Goal: Information Seeking & Learning: Learn about a topic

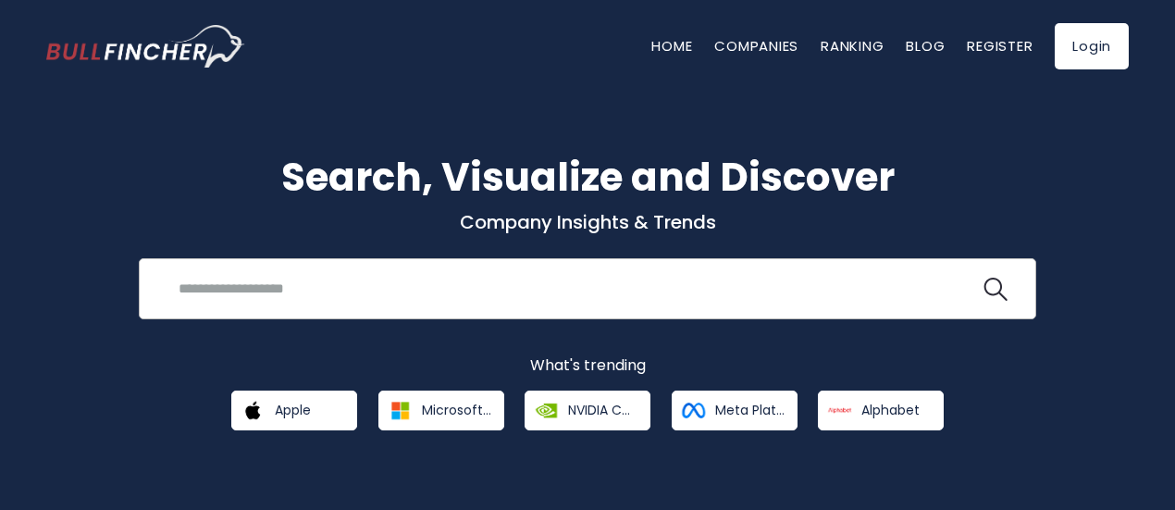
click at [276, 290] on input "search" at bounding box center [573, 288] width 812 height 34
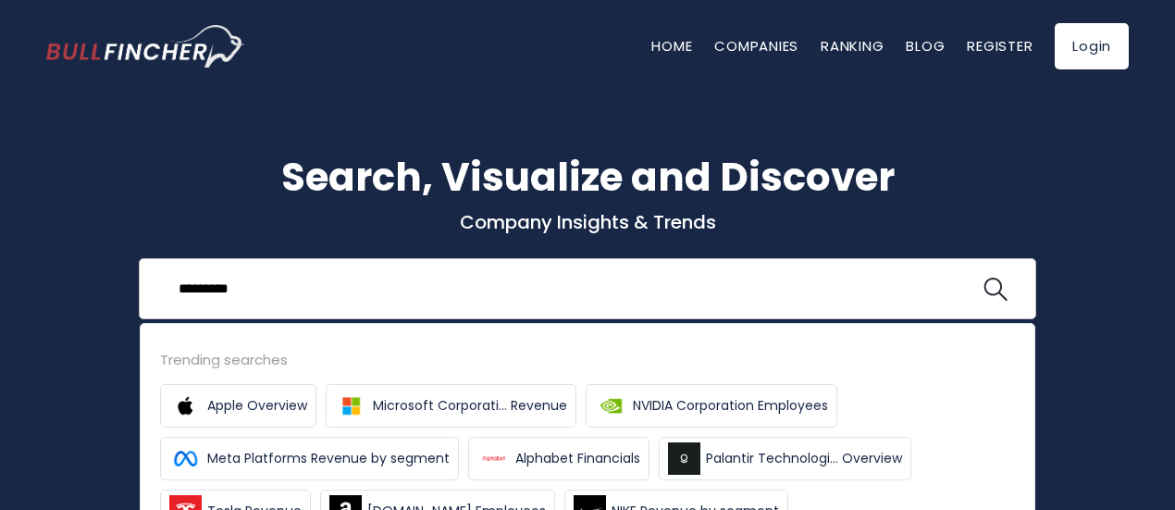
type input "*********"
click at [983, 278] on button at bounding box center [995, 290] width 24 height 24
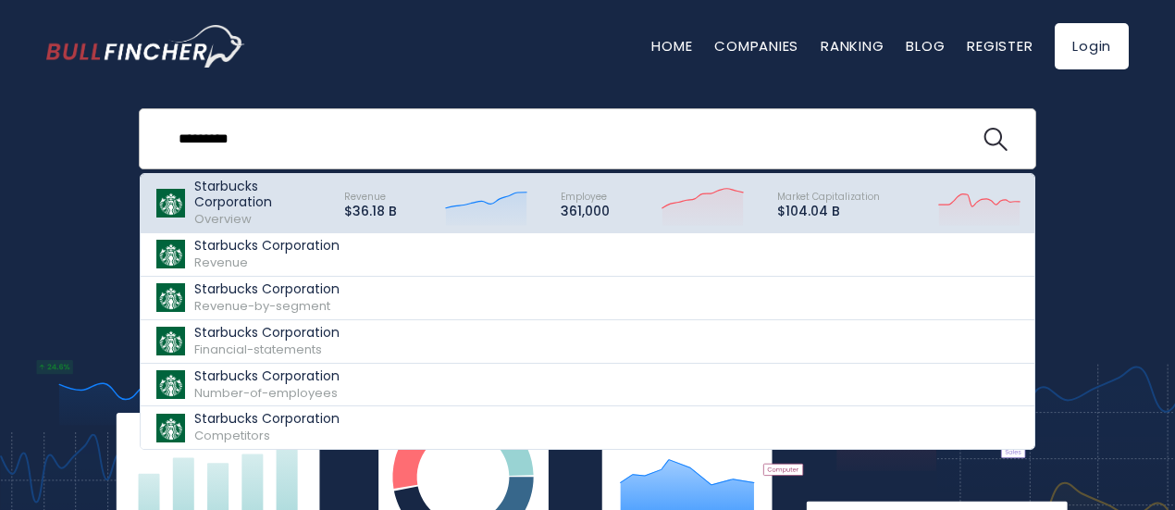
scroll to position [151, 0]
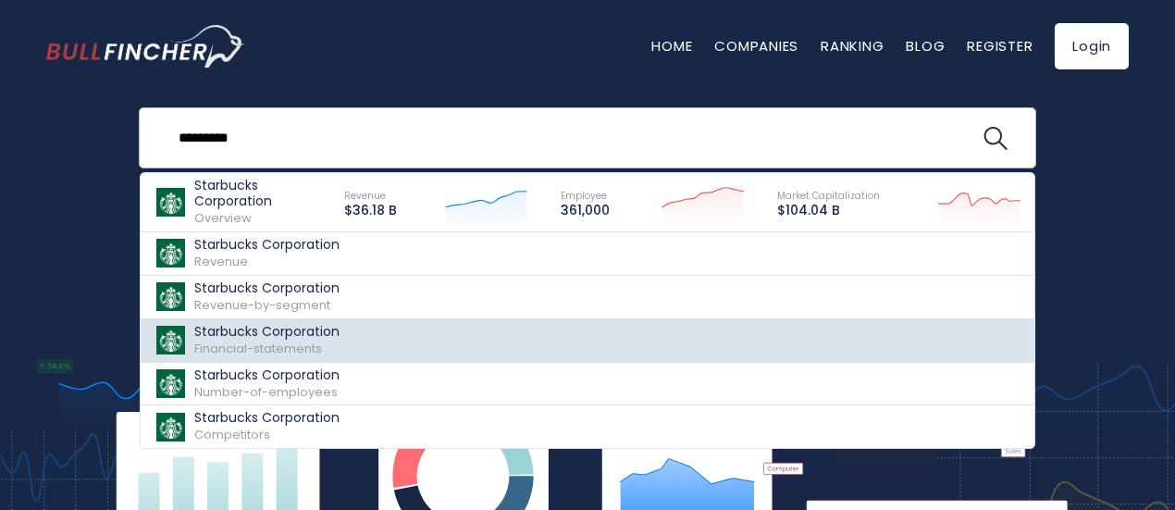
click at [285, 347] on span "Financial-statements" at bounding box center [258, 349] width 128 height 18
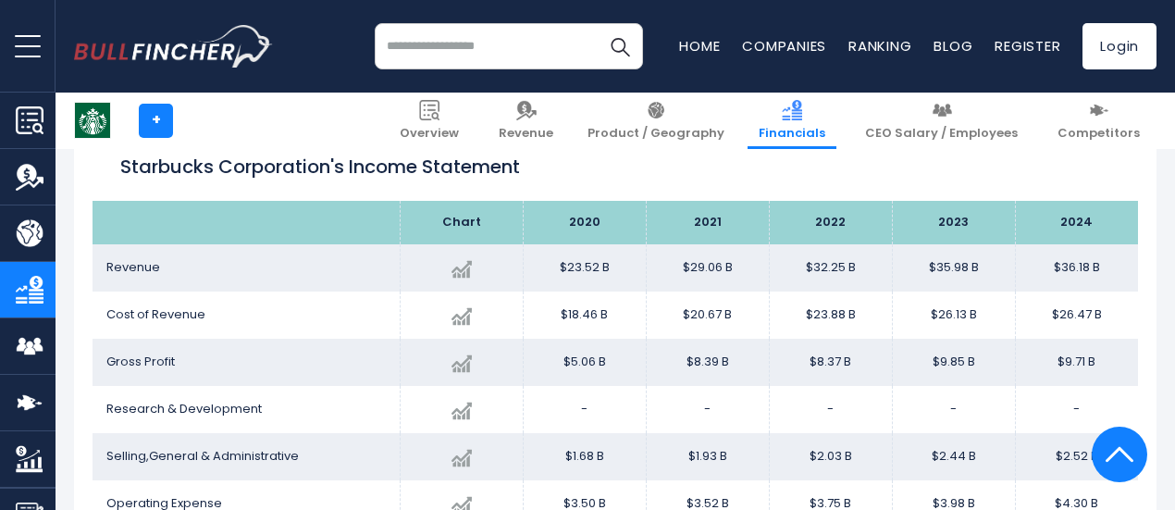
scroll to position [303, 0]
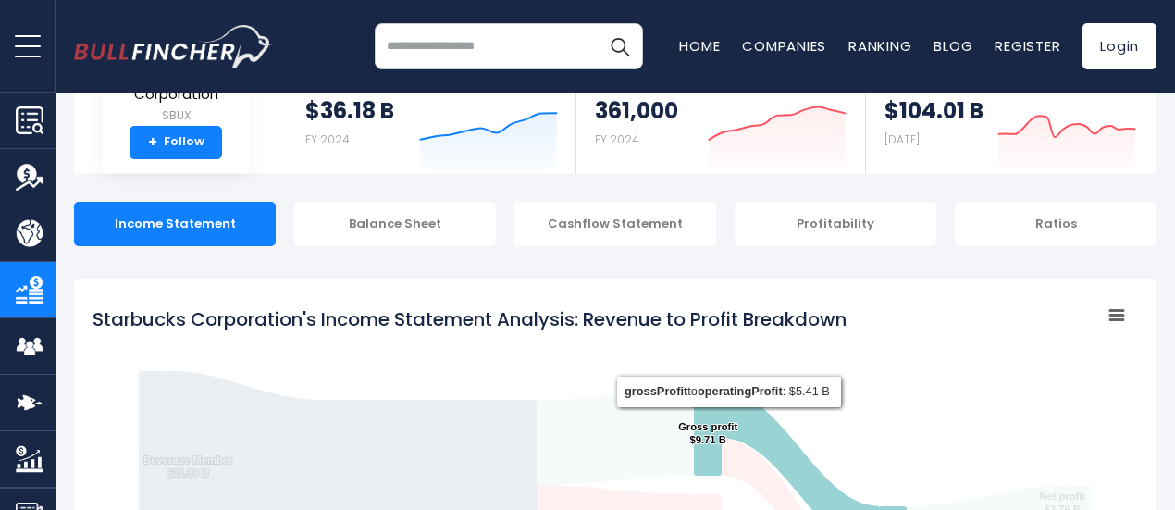
scroll to position [139, 0]
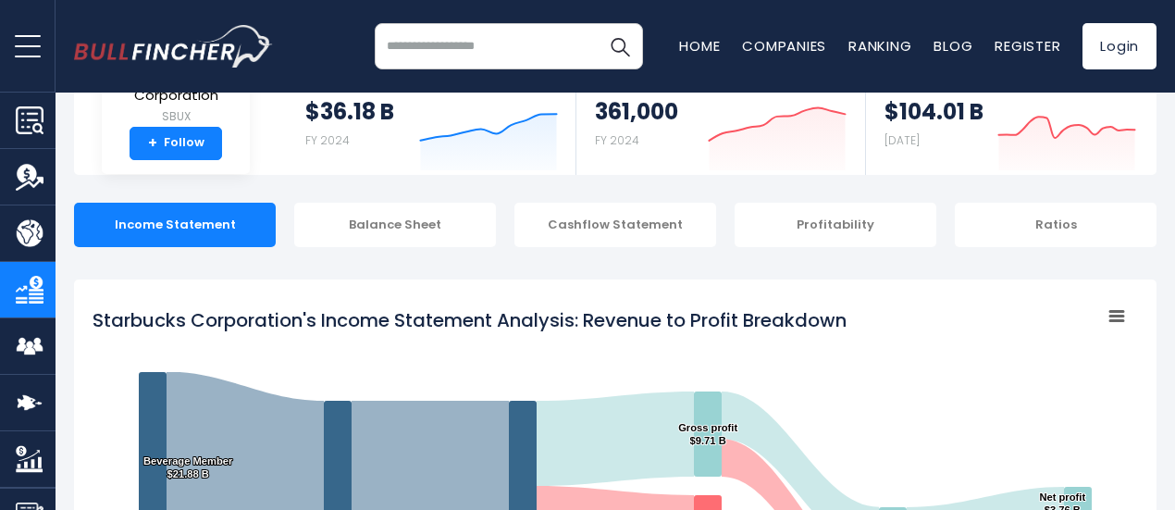
click at [1104, 318] on rect "Starbucks Corporation's Income Statement Analysis: Revenue to Profit Breakdown" at bounding box center [1117, 316] width 26 height 26
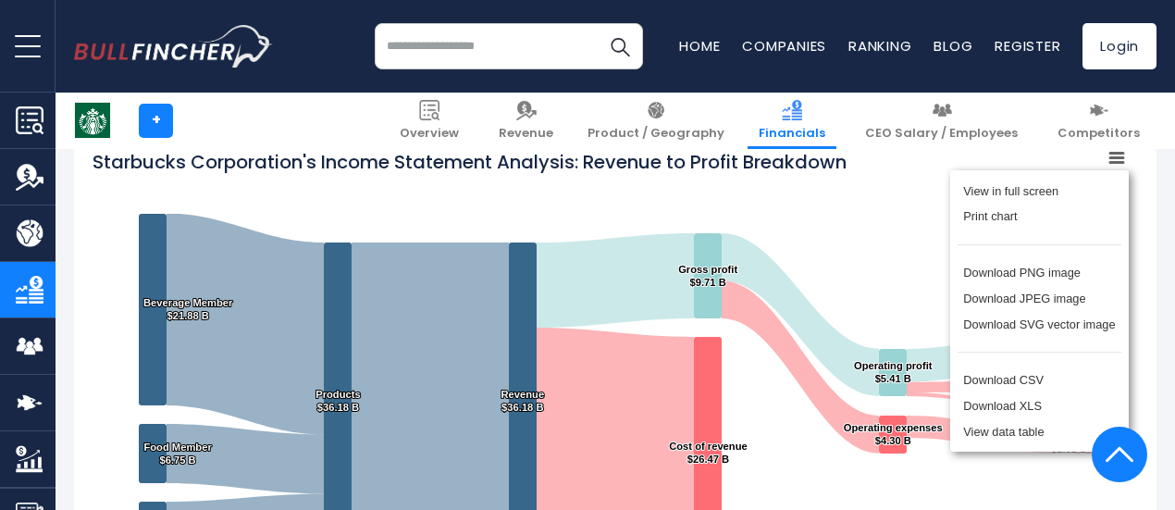
scroll to position [303, 0]
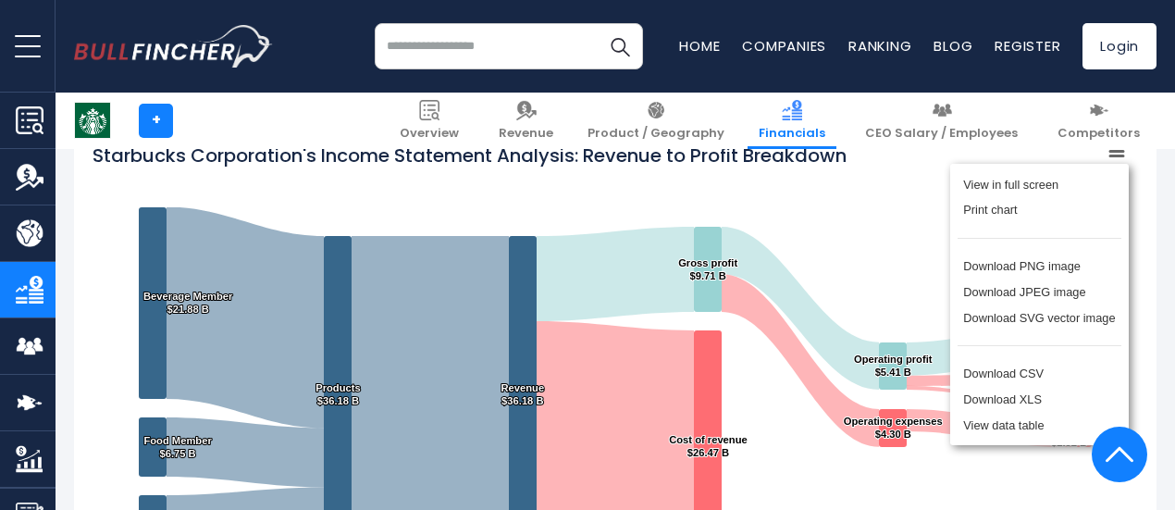
click at [855, 211] on rect "Starbucks Corporation's Income Statement Analysis: Revenue to Profit Breakdown" at bounding box center [615, 364] width 1045 height 463
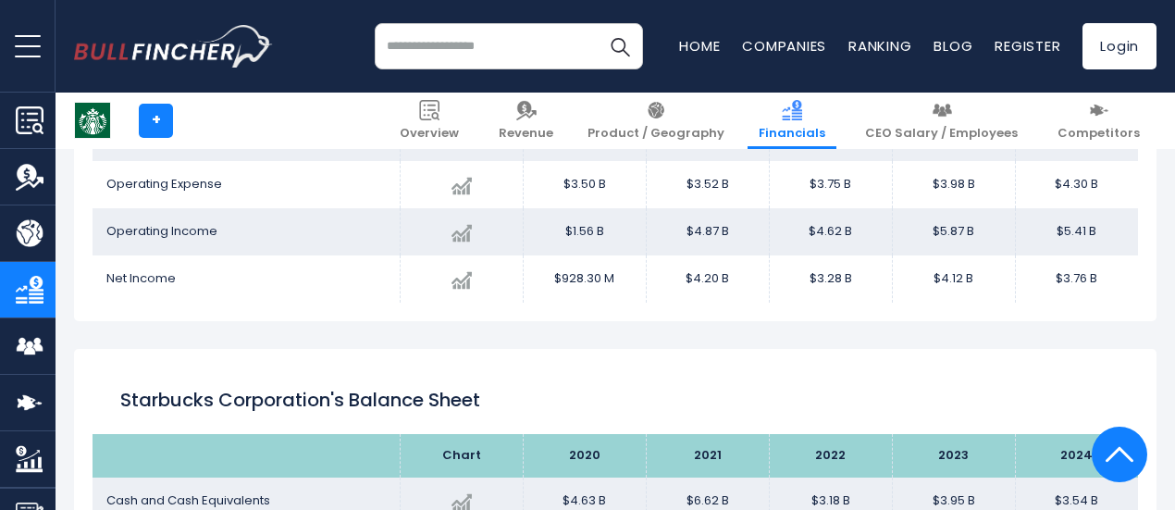
scroll to position [1367, 0]
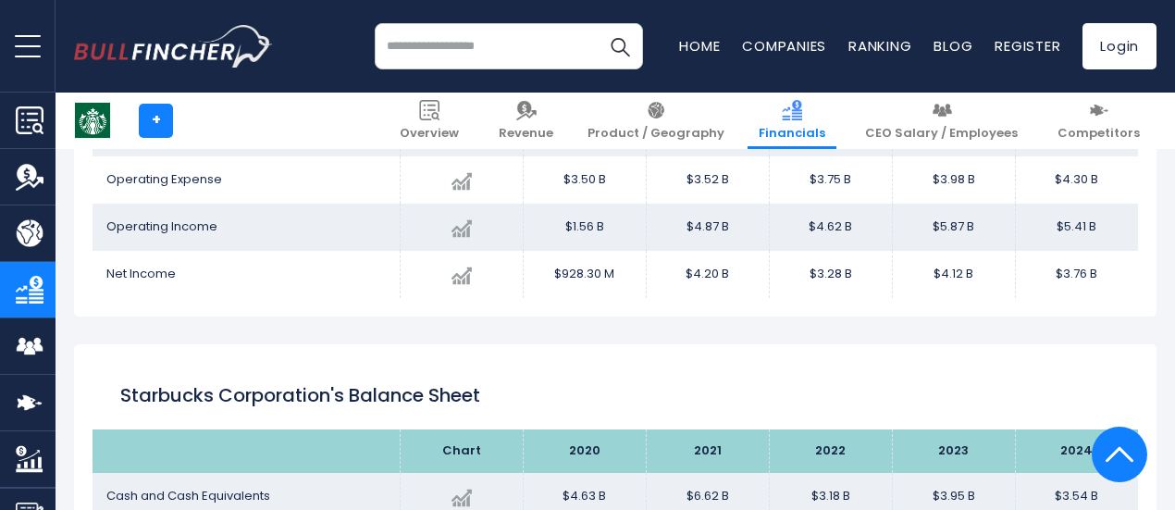
click at [921, 275] on td "$4.12 B" at bounding box center [953, 274] width 123 height 47
click at [815, 274] on td "$3.28 B" at bounding box center [830, 274] width 123 height 47
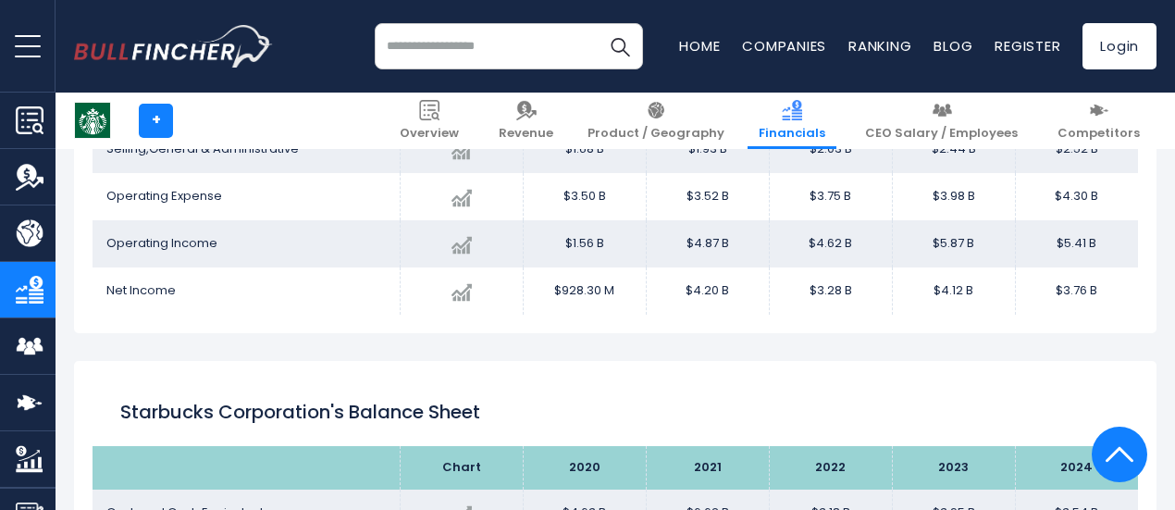
scroll to position [1371, 0]
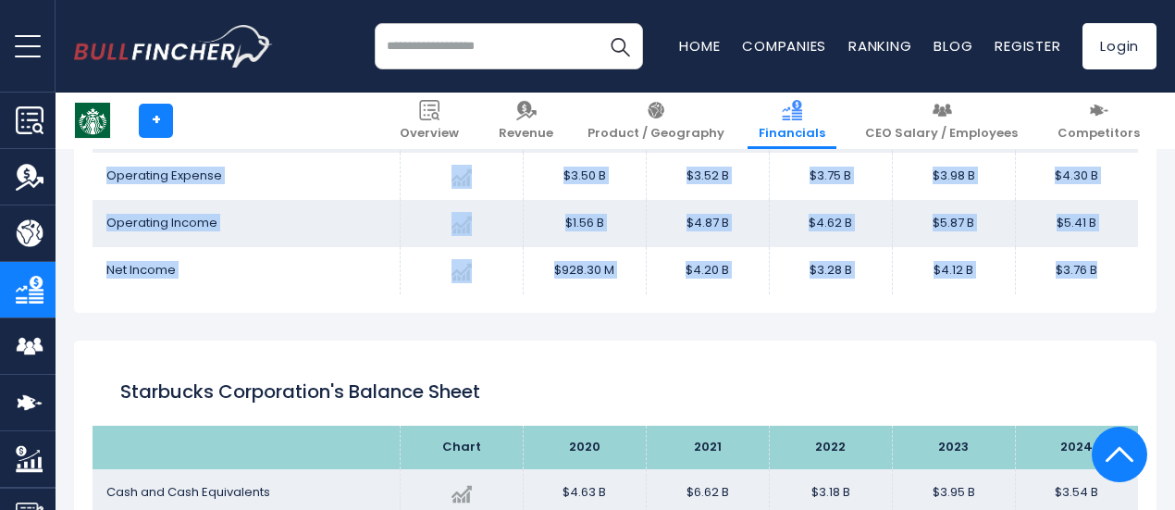
drag, startPoint x: 133, startPoint y: 242, endPoint x: 1095, endPoint y: 265, distance: 962.4
click at [1095, 265] on table "Chart 2020 2021" at bounding box center [615, 83] width 1045 height 421
copy table "Chart 2020 2021 2022 2023 2024 Revenue Created with Highcharts 12.1.2 $36.18 B …"
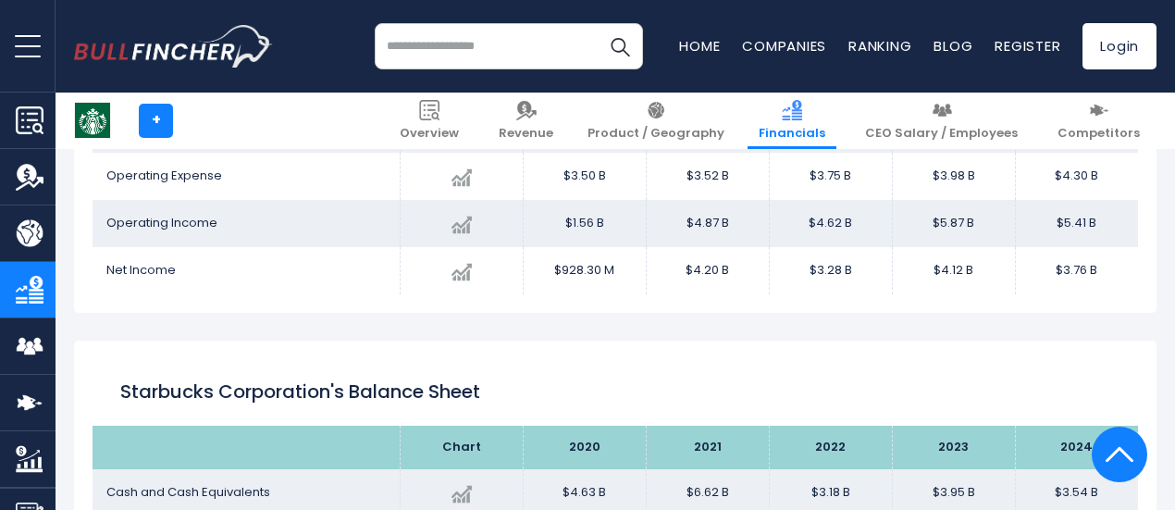
click at [653, 399] on h2 "Starbucks Corporation's Balance Sheet" at bounding box center [615, 391] width 990 height 28
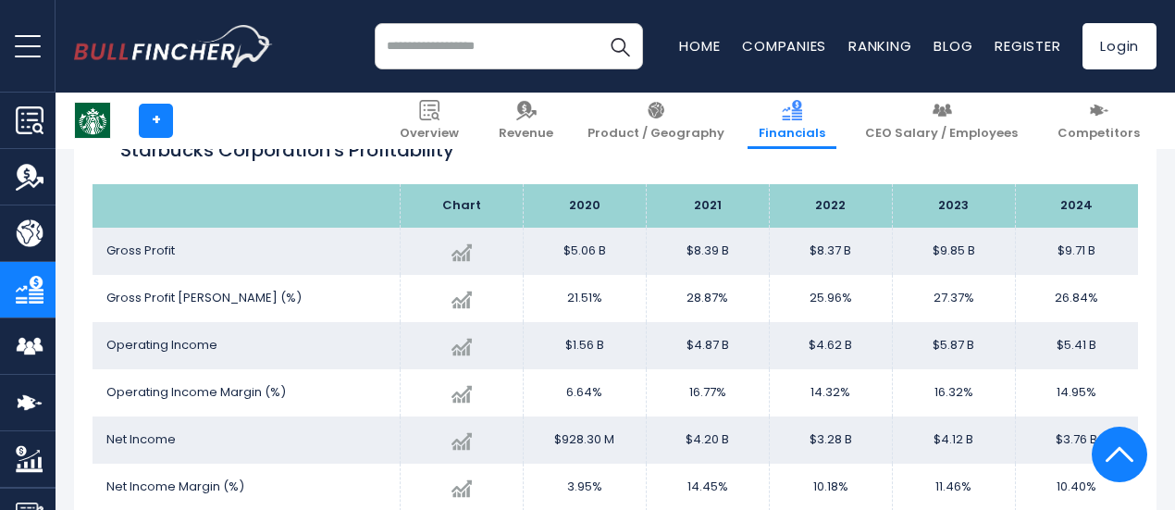
scroll to position [2624, 0]
drag, startPoint x: 89, startPoint y: 246, endPoint x: 326, endPoint y: 242, distance: 236.9
click at [324, 242] on td "Gross Profit" at bounding box center [246, 250] width 307 height 47
click at [241, 203] on th at bounding box center [246, 204] width 307 height 43
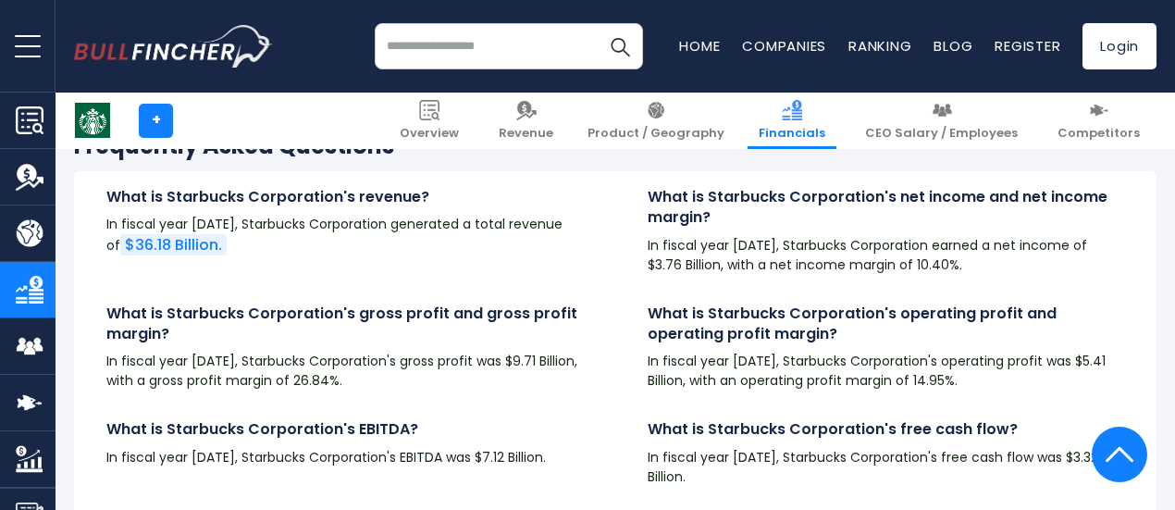
scroll to position [3777, 0]
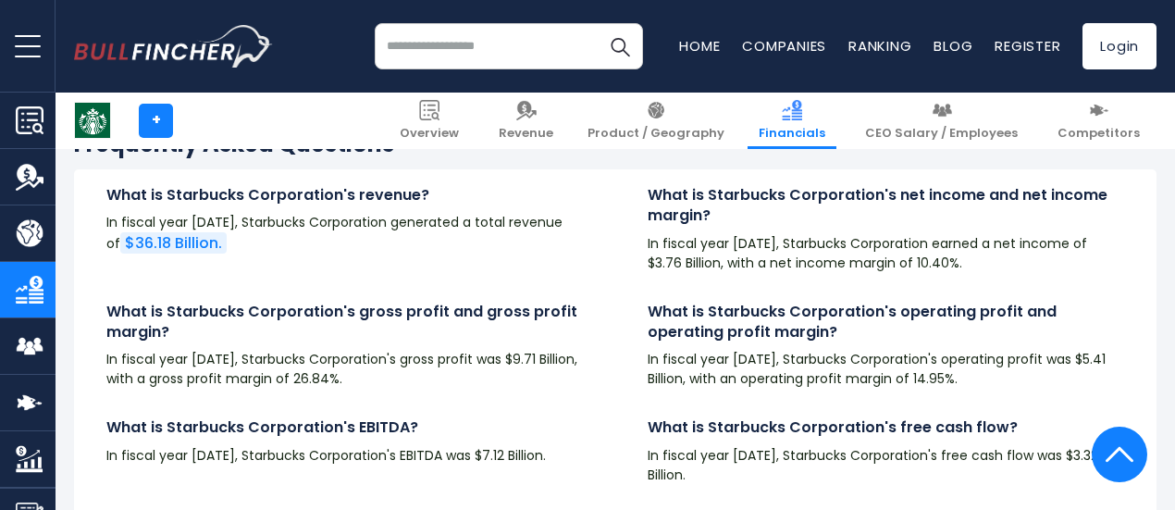
click at [367, 239] on p "In fiscal year [DATE], Starbucks Corporation generated a total revenue of $36.1…" at bounding box center [344, 234] width 476 height 42
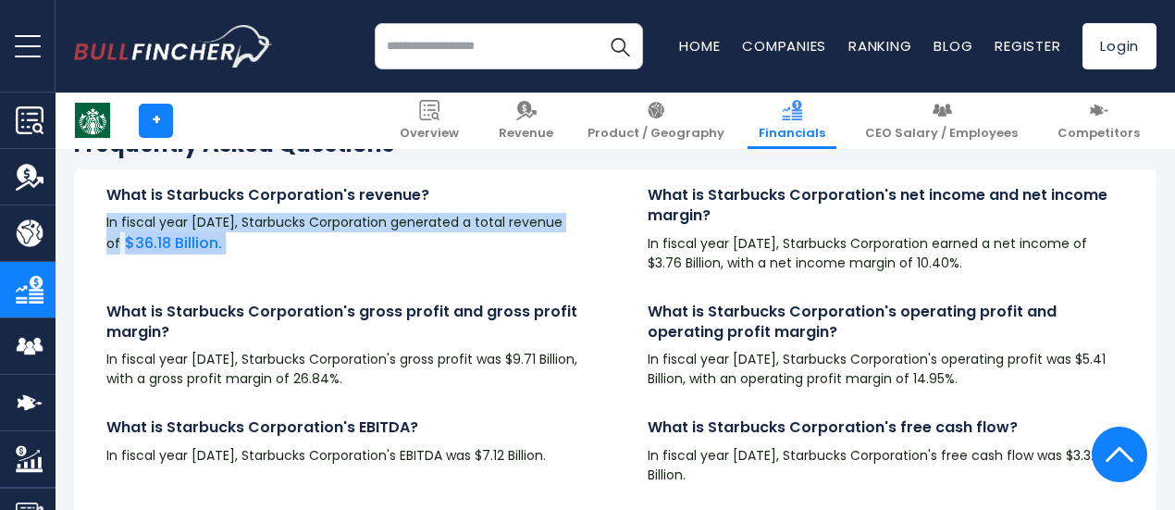
click at [367, 239] on p "In fiscal year [DATE], Starbucks Corporation generated a total revenue of $36.1…" at bounding box center [344, 234] width 476 height 42
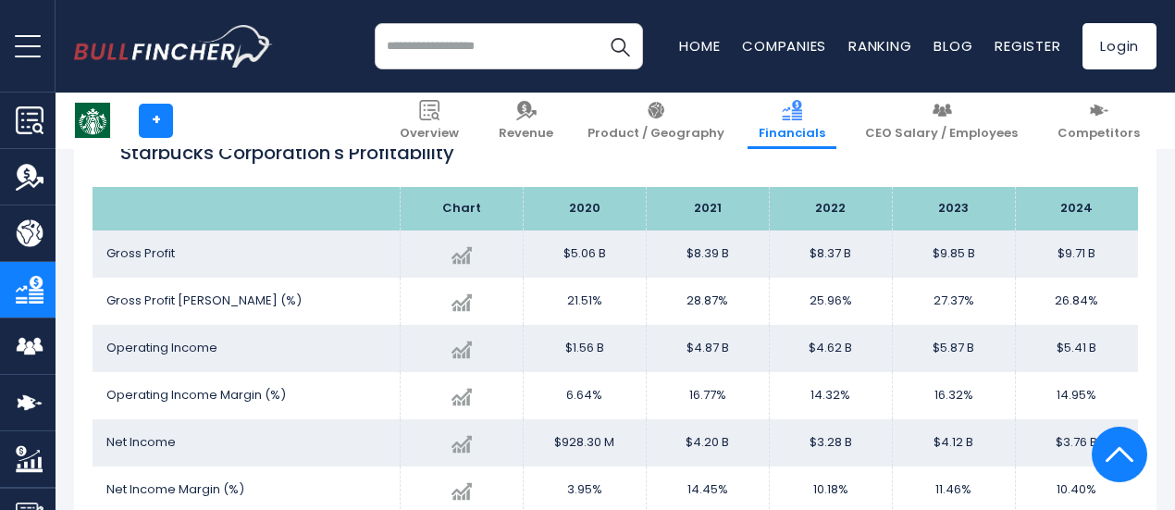
scroll to position [2625, 0]
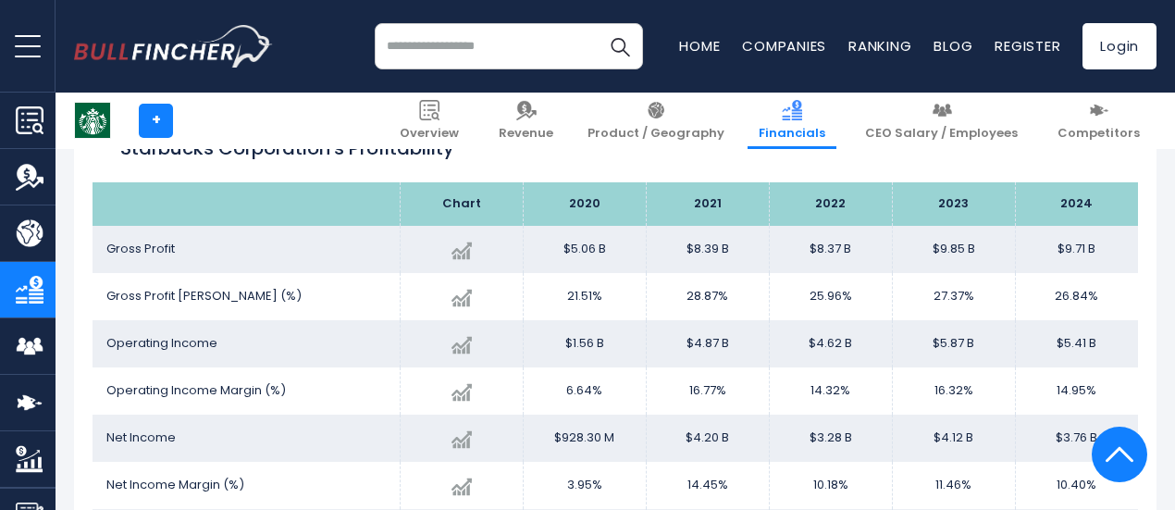
drag, startPoint x: 215, startPoint y: 200, endPoint x: 1091, endPoint y: 290, distance: 880.7
click at [1091, 290] on table "Chart 2020 2021" at bounding box center [615, 392] width 1045 height 421
copy table "Chart 2020 2021 2022 2023 2024 Gross Profit Created with Highcharts 12.1.2 $9.7…"
click at [892, 235] on td "$9.85 B" at bounding box center [953, 249] width 123 height 47
drag, startPoint x: 1088, startPoint y: 301, endPoint x: 229, endPoint y: 195, distance: 865.9
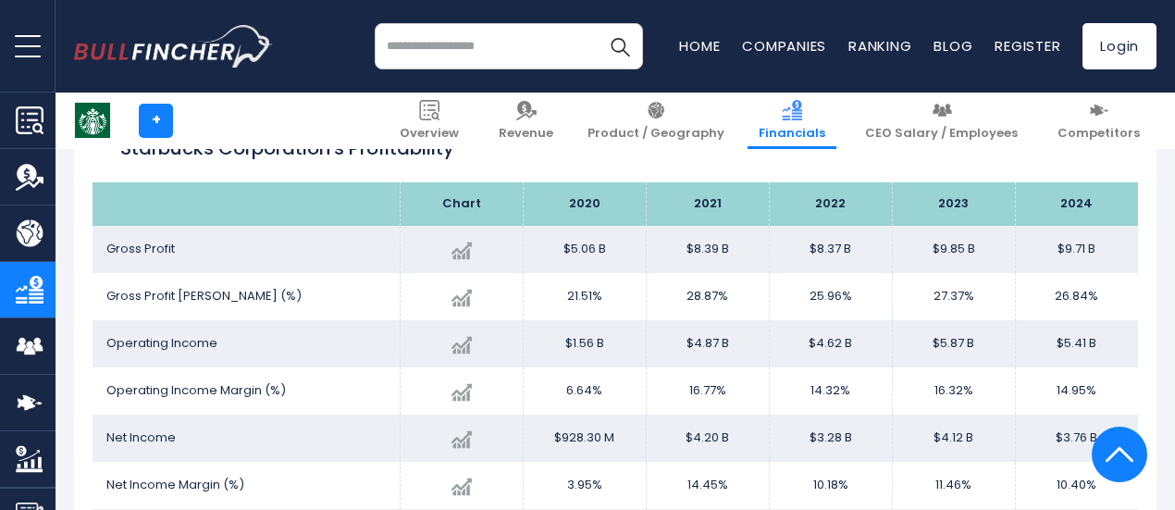
click at [229, 195] on table "Chart 2020 2021" at bounding box center [615, 392] width 1045 height 421
click at [340, 190] on th at bounding box center [246, 203] width 307 height 43
click at [244, 210] on th at bounding box center [246, 203] width 307 height 43
drag, startPoint x: 244, startPoint y: 210, endPoint x: 224, endPoint y: 208, distance: 20.4
click at [243, 210] on th at bounding box center [246, 203] width 307 height 43
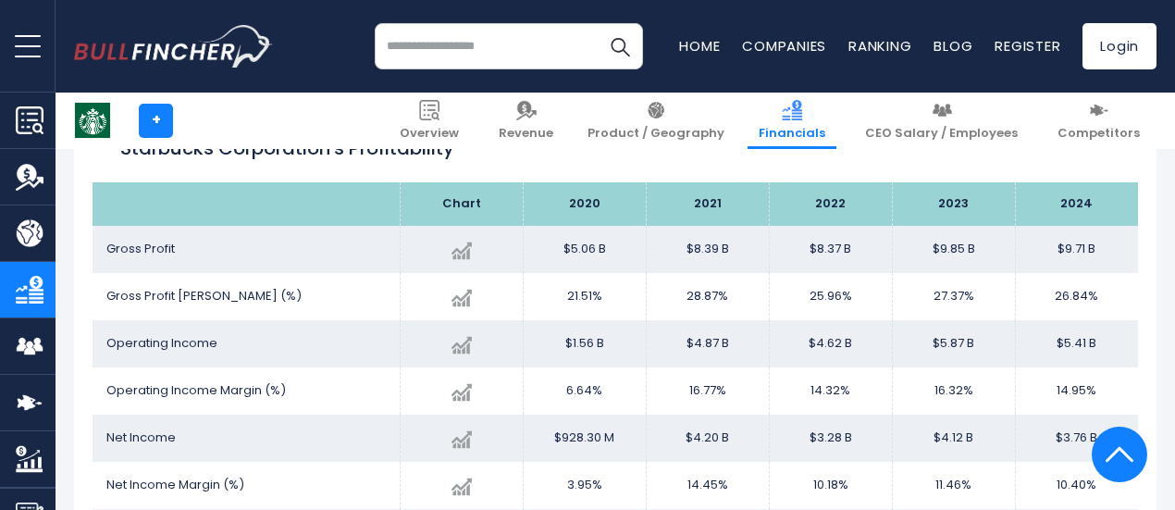
drag, startPoint x: 208, startPoint y: 203, endPoint x: 306, endPoint y: 207, distance: 98.2
click at [310, 207] on th at bounding box center [246, 203] width 307 height 43
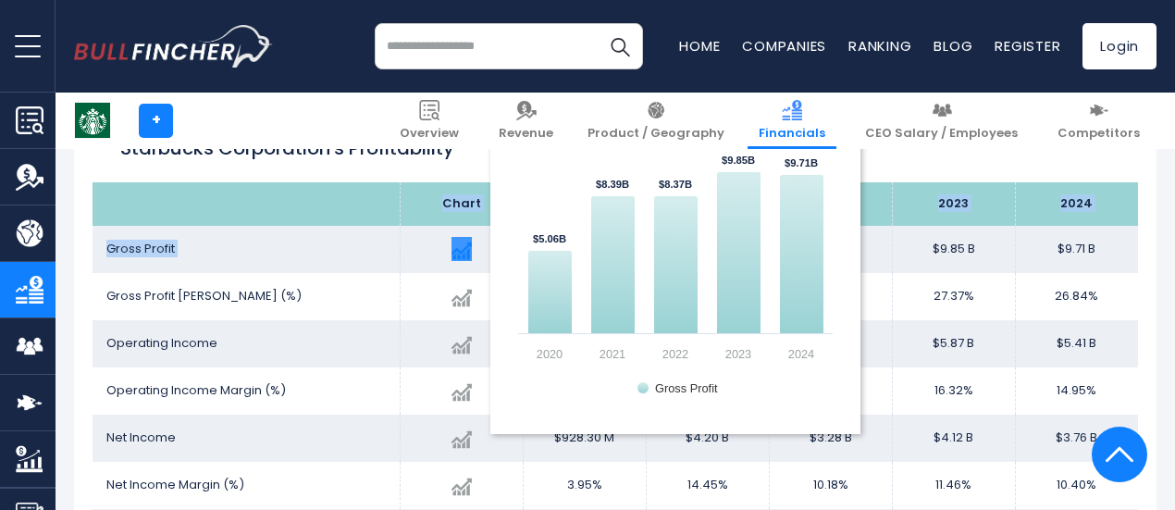
drag, startPoint x: 116, startPoint y: 198, endPoint x: 464, endPoint y: 247, distance: 352.2
click at [464, 247] on table "Chart 2020 2021" at bounding box center [615, 392] width 1045 height 421
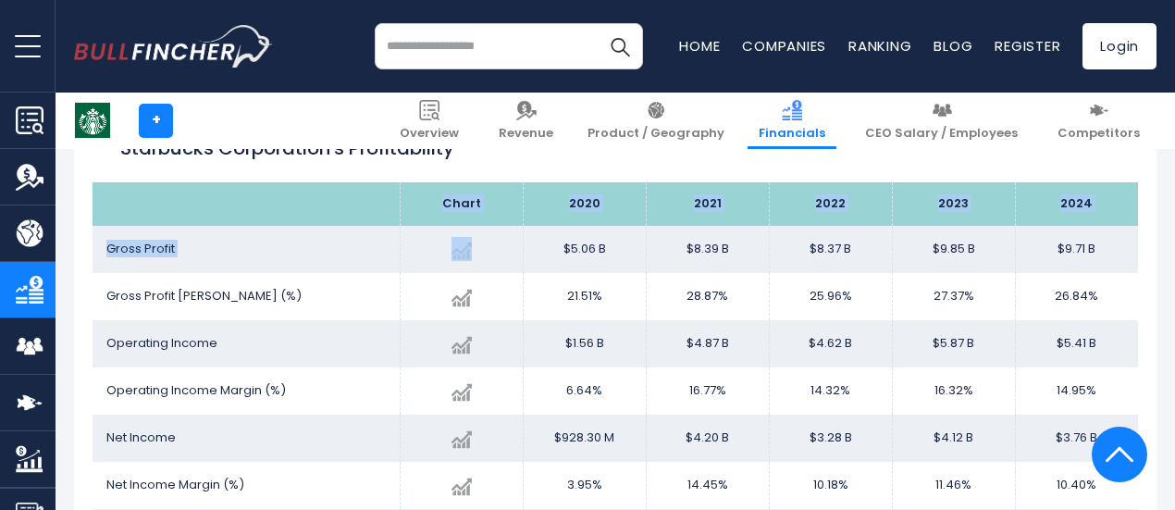
click at [400, 223] on th "Chart" at bounding box center [461, 203] width 123 height 43
drag, startPoint x: 1093, startPoint y: 254, endPoint x: 242, endPoint y: 195, distance: 852.3
click at [242, 195] on table "Chart 2020 2021" at bounding box center [615, 392] width 1045 height 421
copy table "Chart 2020 2021 2022 2023 2024 Gross Profit Created with Highcharts 12.1.2 $9.7…"
click at [478, 280] on div "Created with Highcharts 12.1.2 26.84% -1.94% 2024 21.51% ​ 21.51% 28.87% ​ 28.8…" at bounding box center [461, 295] width 94 height 33
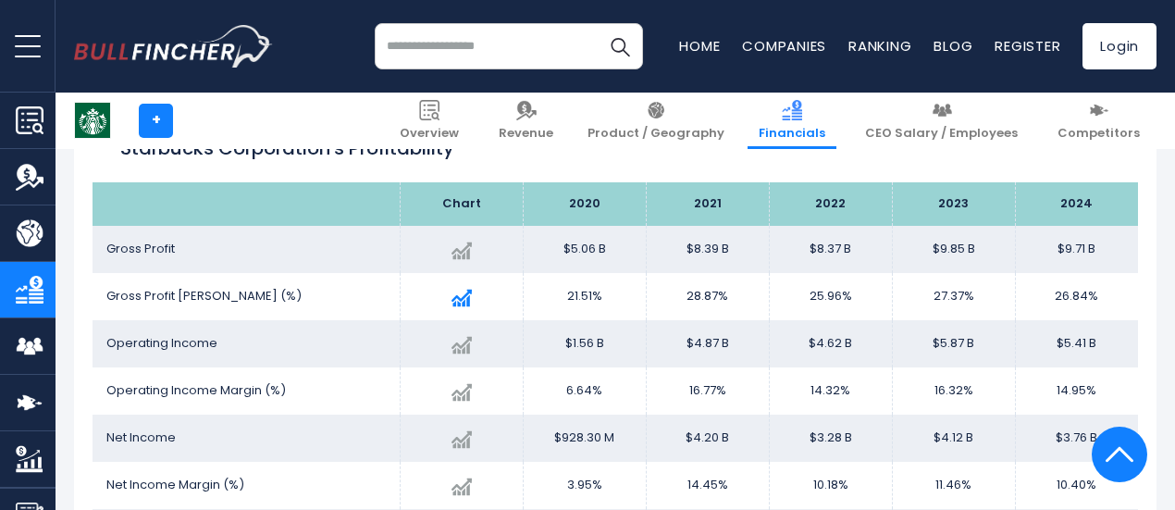
scroll to position [2709, 0]
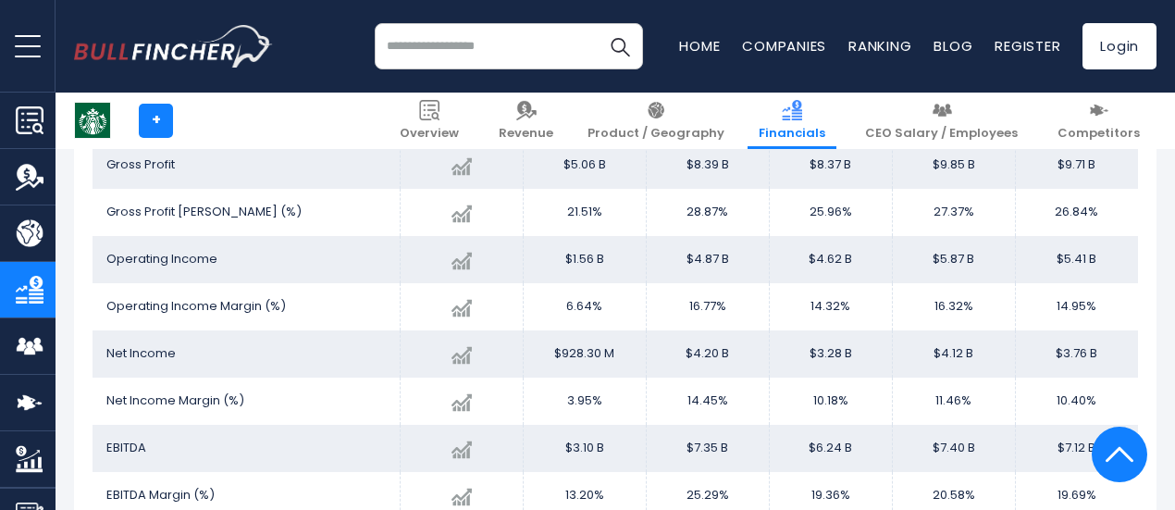
click at [892, 360] on td "$4.12 B" at bounding box center [953, 353] width 123 height 47
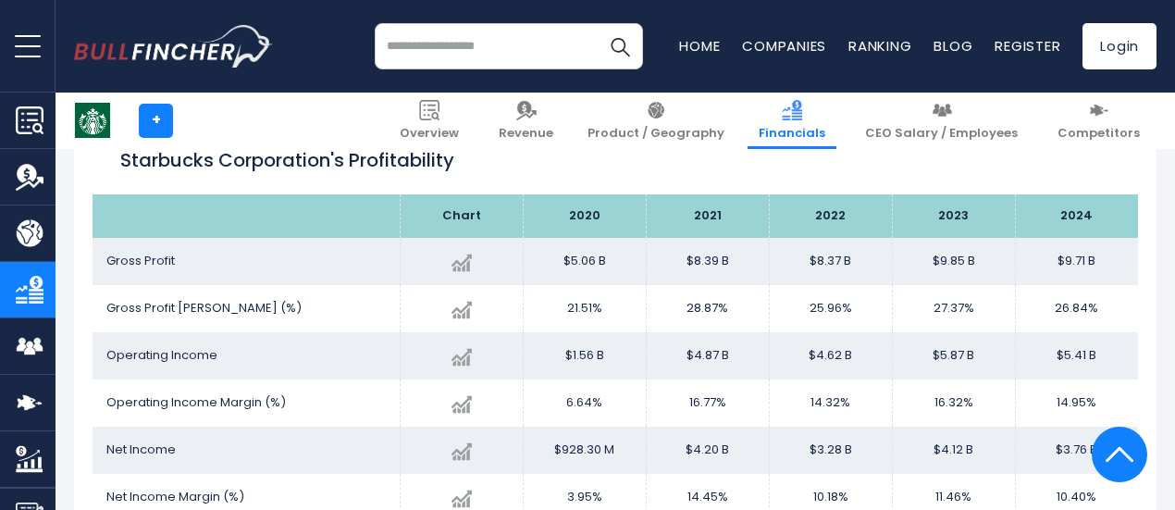
scroll to position [2565, 0]
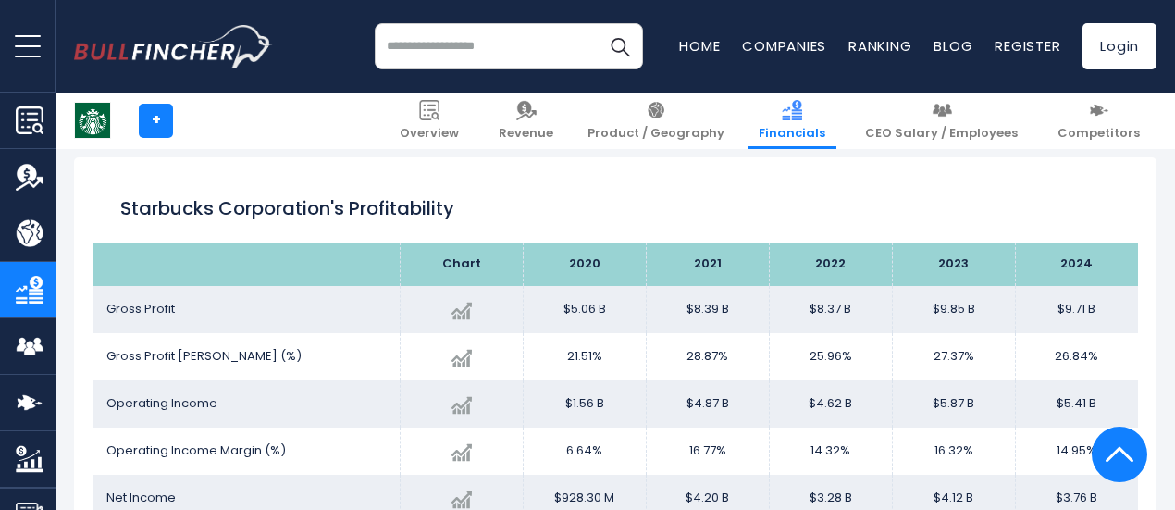
drag, startPoint x: 1090, startPoint y: 369, endPoint x: 104, endPoint y: 206, distance: 999.6
click at [104, 206] on div "Starbucks Corporation's Profitability Chart 2020 -1.39%" at bounding box center [615, 419] width 1082 height 525
copy div "Loremipsu Dolorsitame'c Adipiscingeli Seddo 6719 6357 3802 7061 9822 Eiusm Temp…"
click at [482, 273] on th "Chart" at bounding box center [461, 263] width 123 height 43
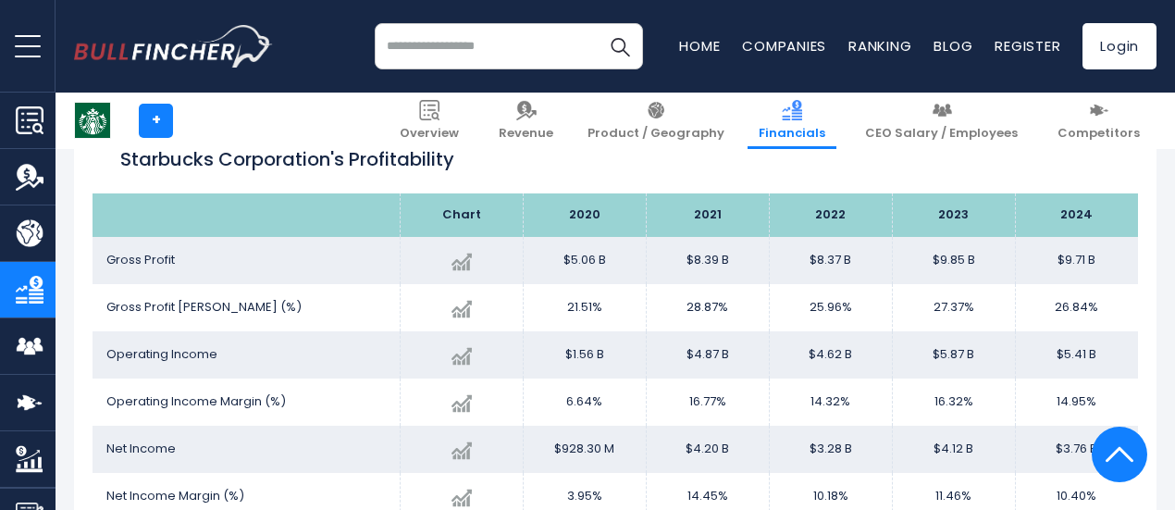
scroll to position [2607, 0]
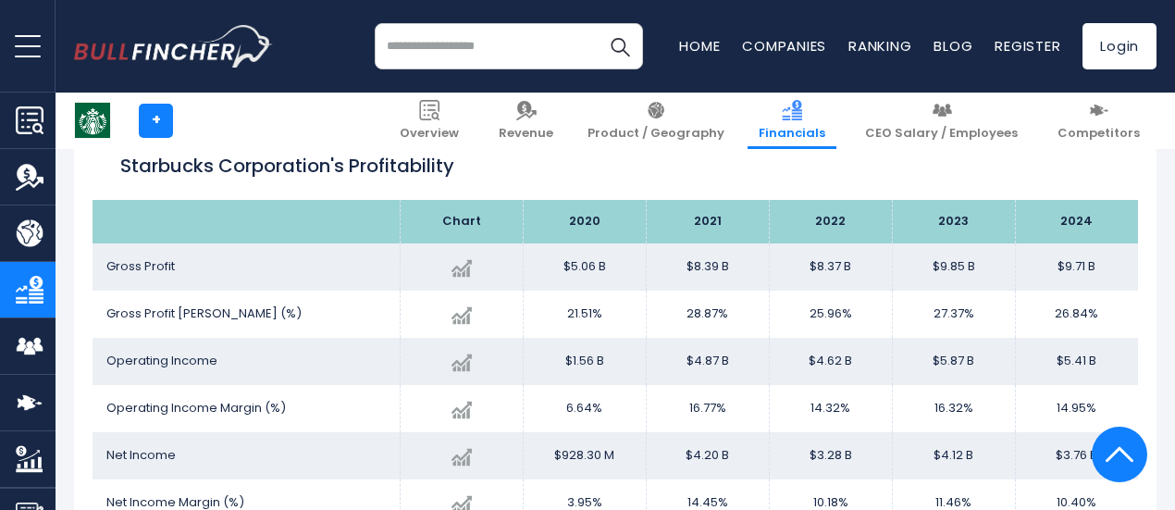
click at [442, 221] on th "Chart" at bounding box center [461, 221] width 123 height 43
click at [559, 224] on th "2020" at bounding box center [584, 221] width 123 height 43
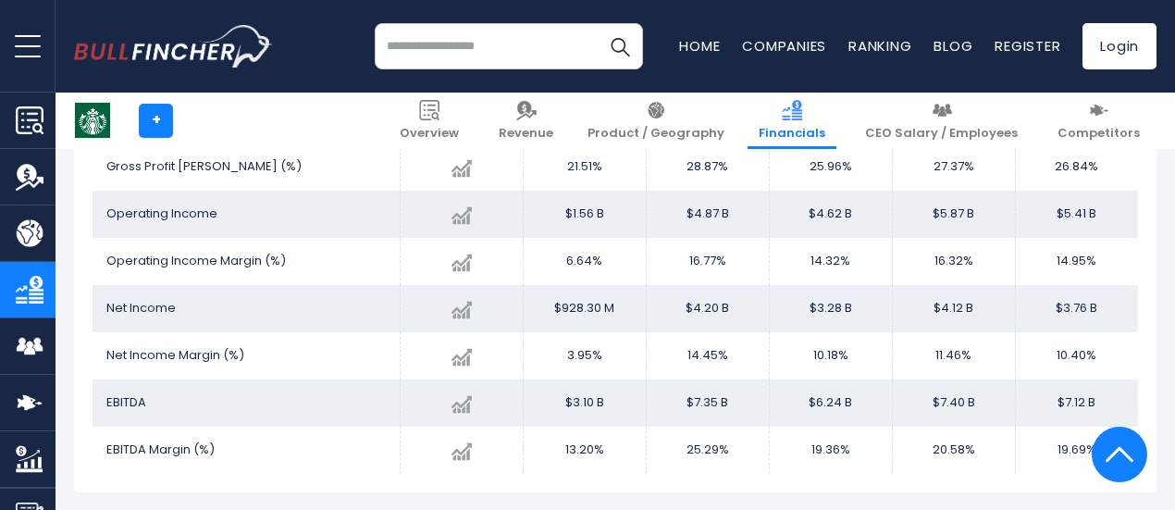
scroll to position [2756, 0]
click at [317, 306] on td "Net Income" at bounding box center [246, 306] width 307 height 47
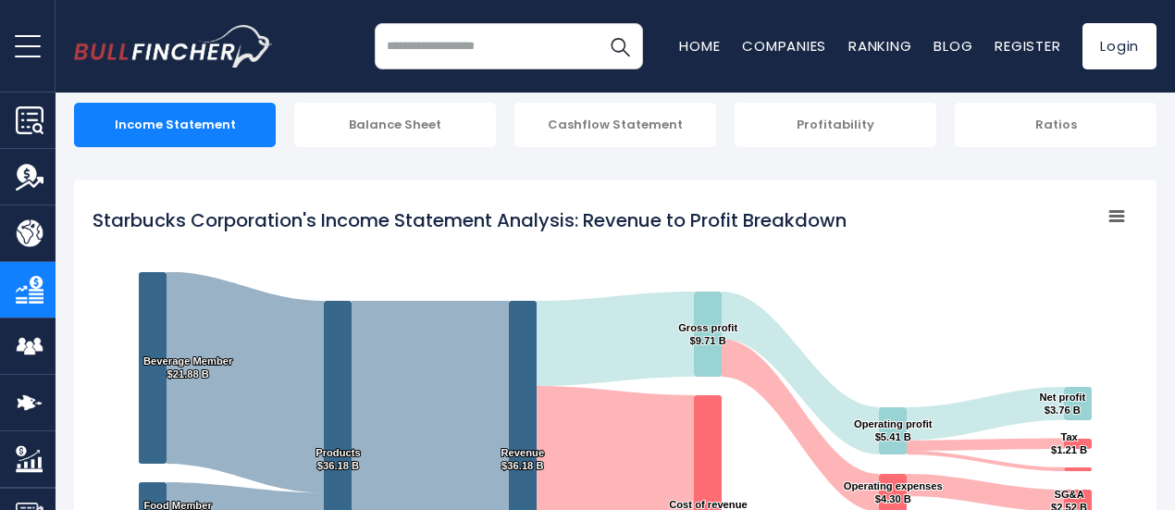
scroll to position [0, 0]
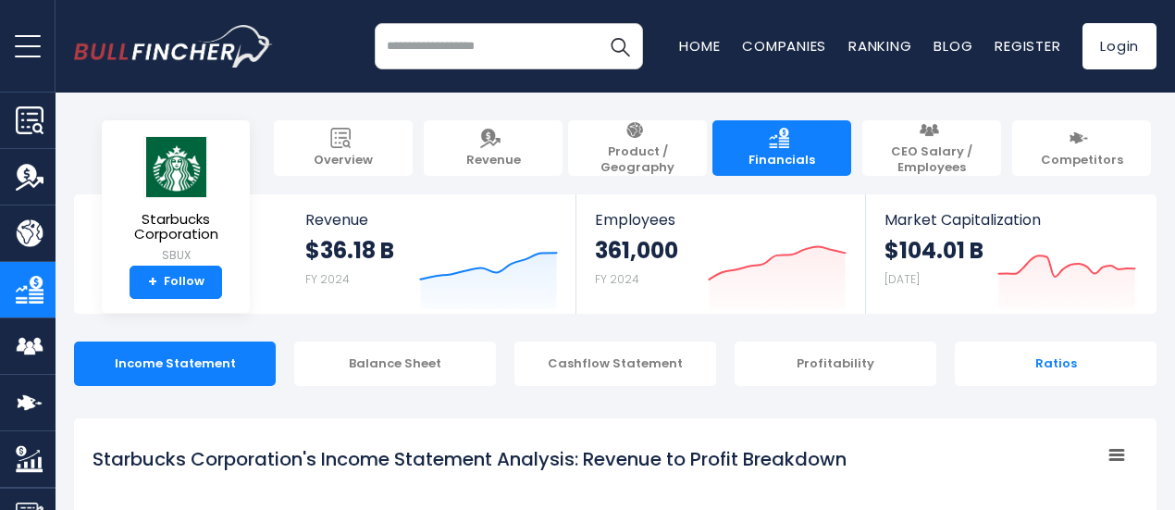
click at [1055, 362] on div "Ratios" at bounding box center [1056, 363] width 202 height 44
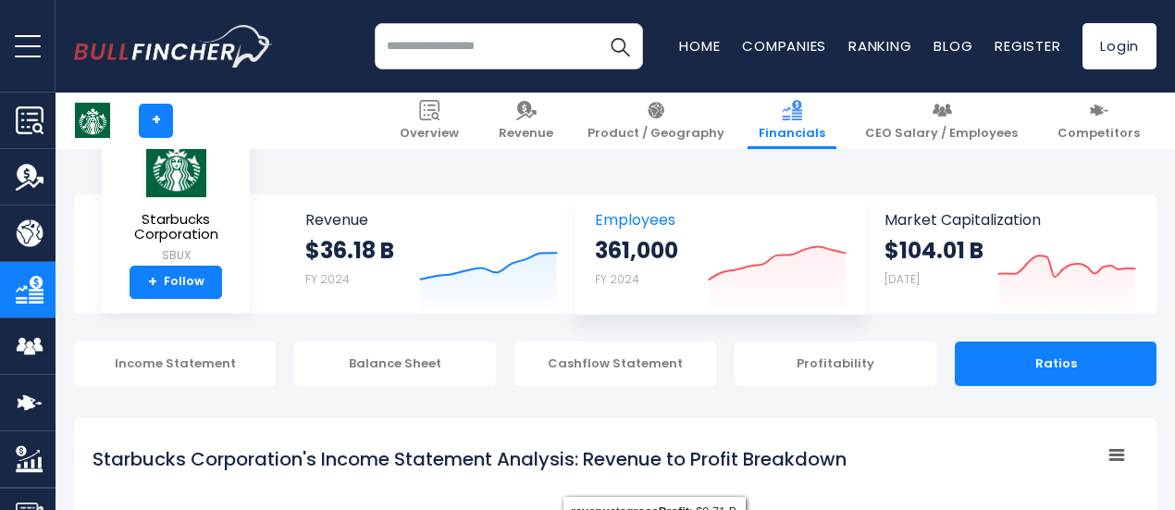
scroll to position [253, 0]
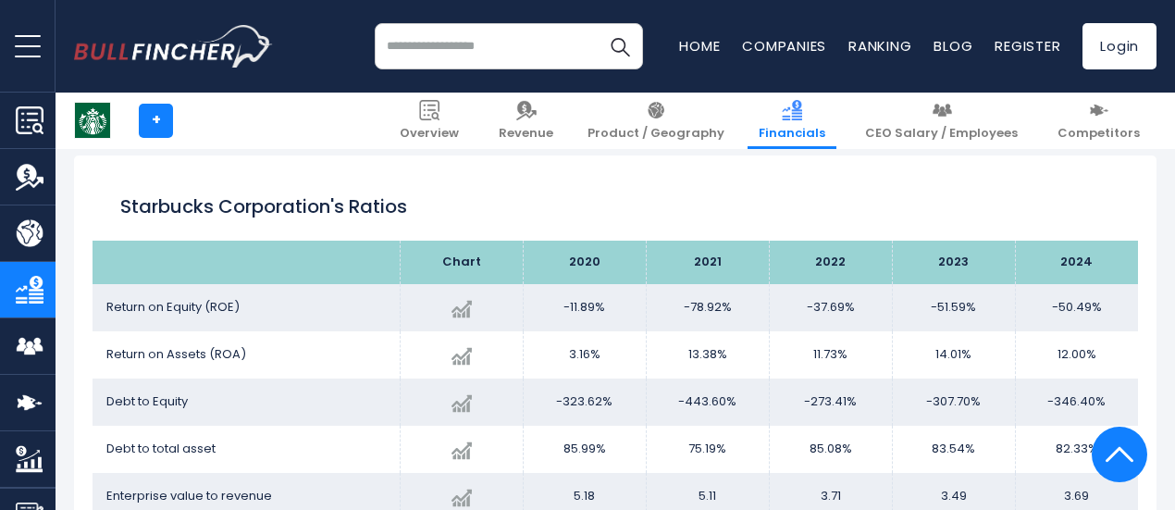
scroll to position [3119, 0]
